Goal: Ask a question

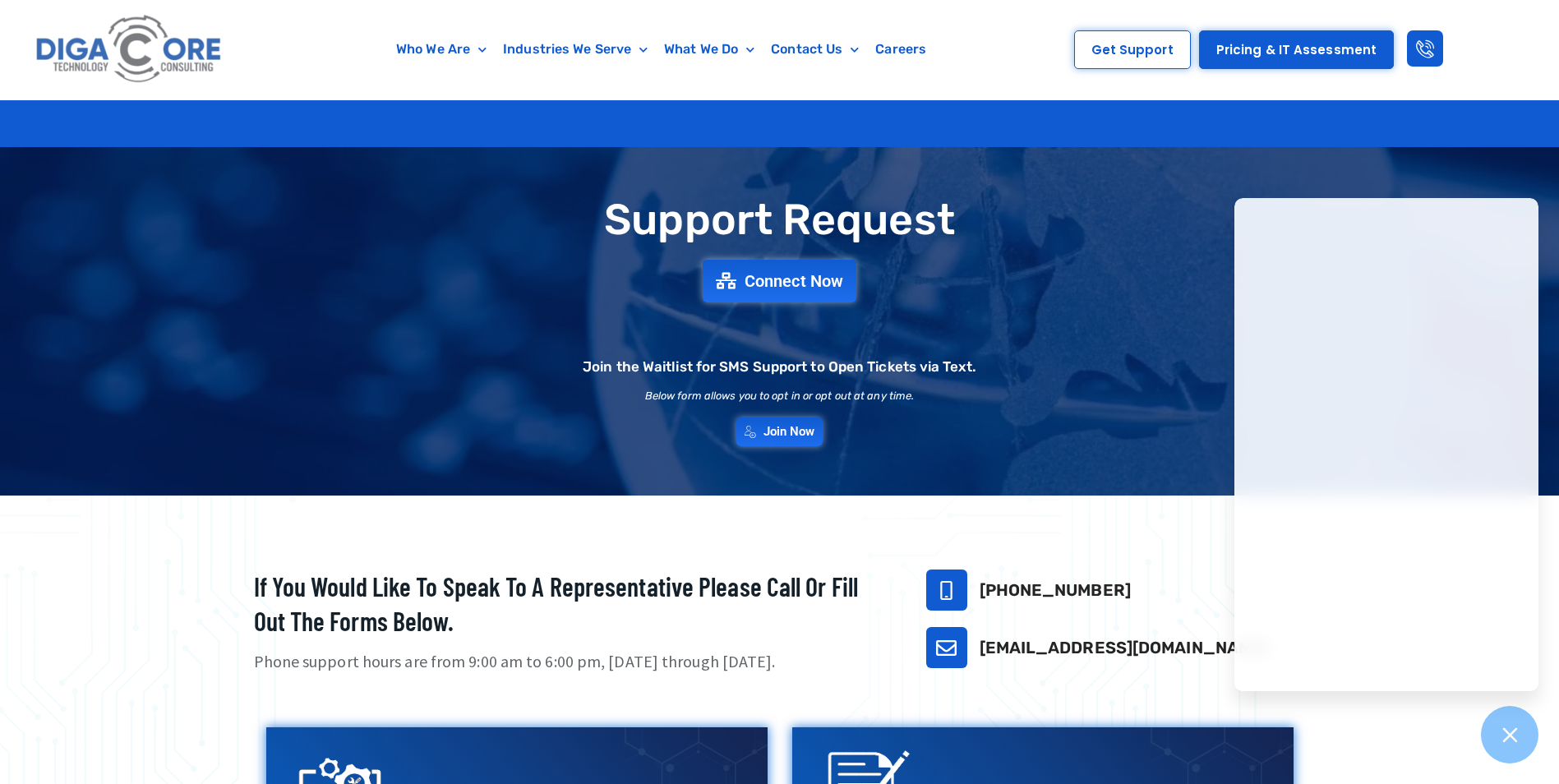
scroll to position [657, 0]
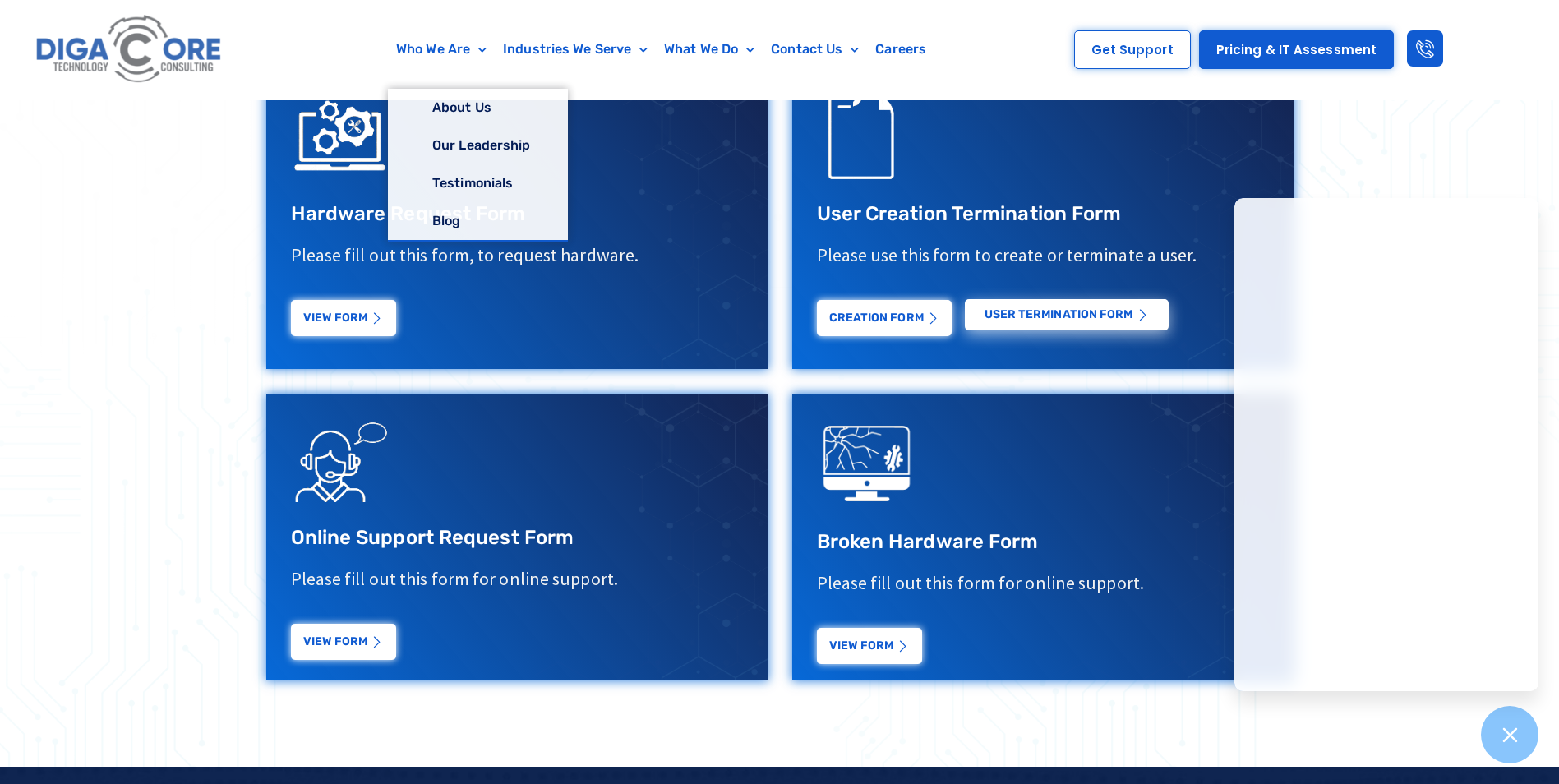
click at [173, 54] on img at bounding box center [130, 49] width 197 height 83
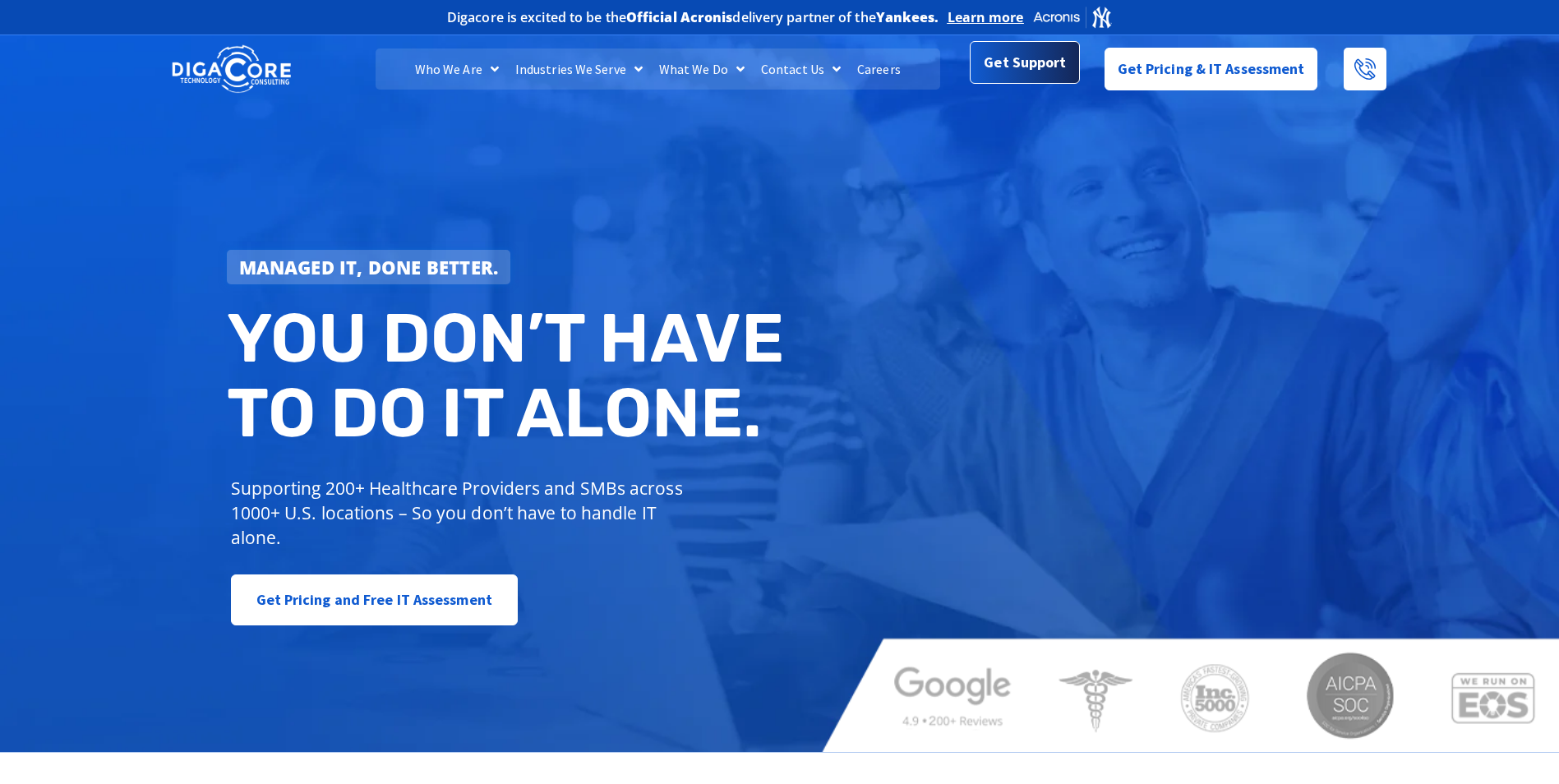
click at [1052, 76] on span "Get Support" at bounding box center [1025, 62] width 83 height 32
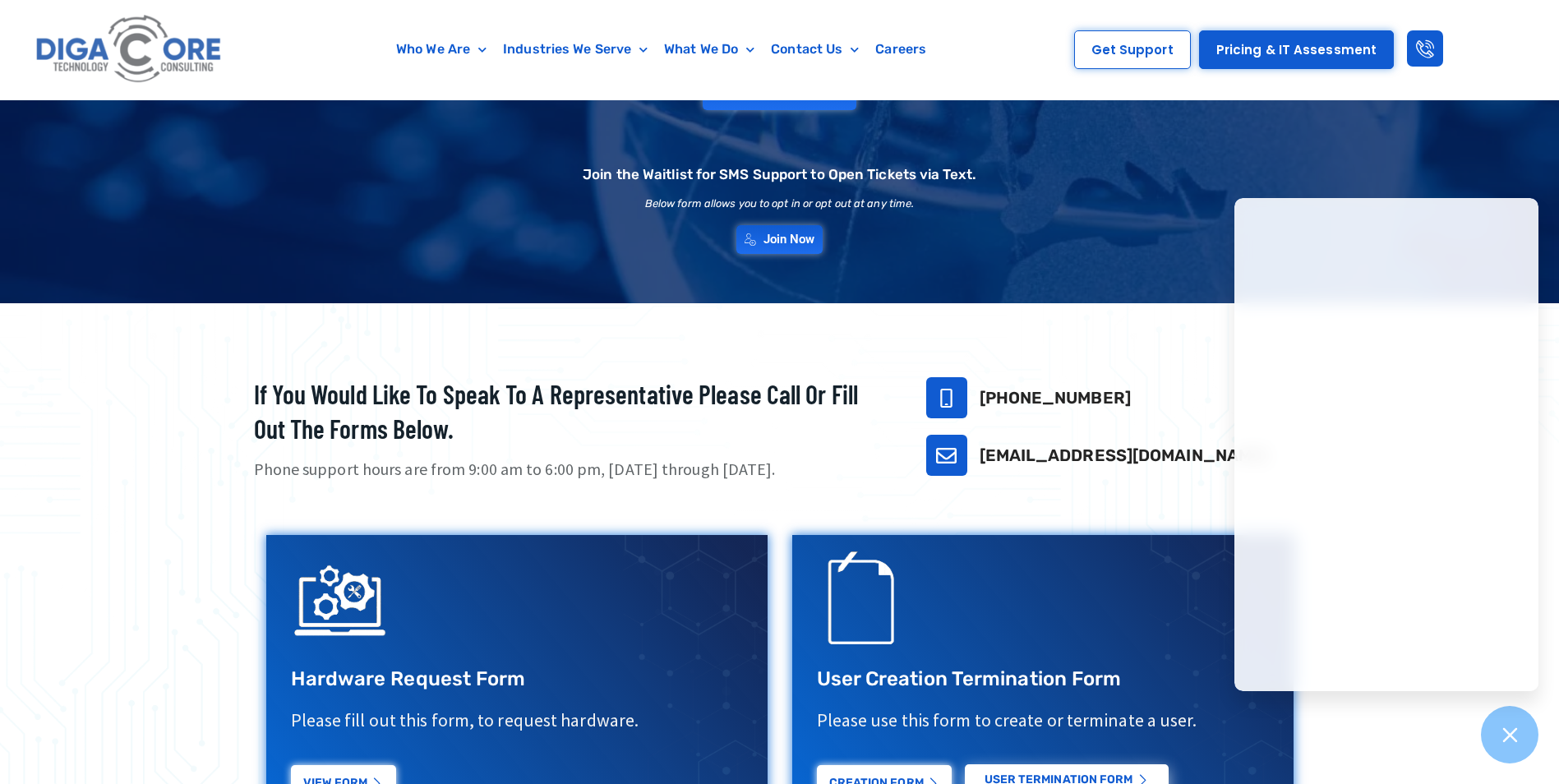
scroll to position [164, 0]
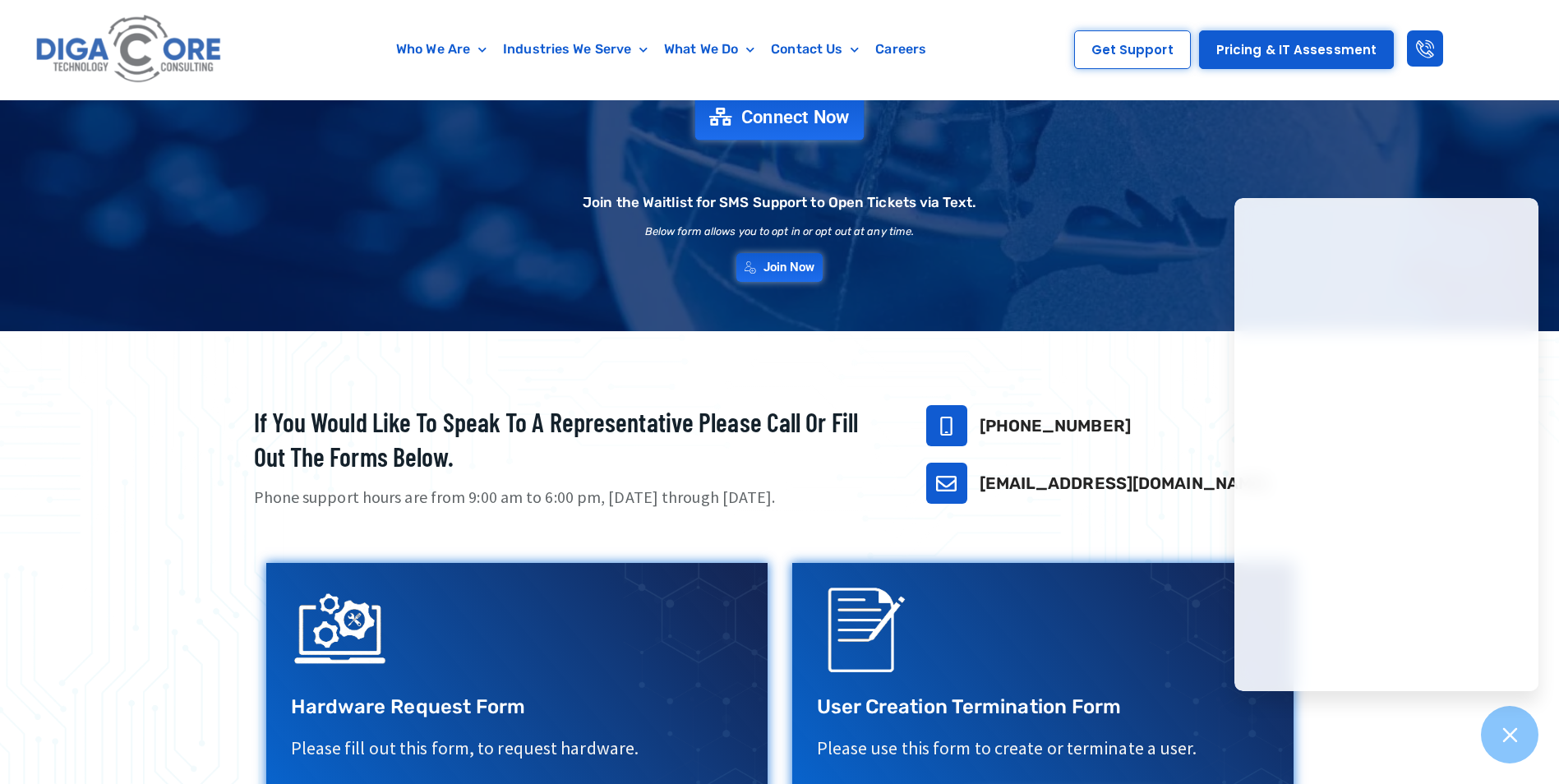
click at [816, 112] on span "Connect Now" at bounding box center [795, 117] width 108 height 18
